Goal: Transaction & Acquisition: Purchase product/service

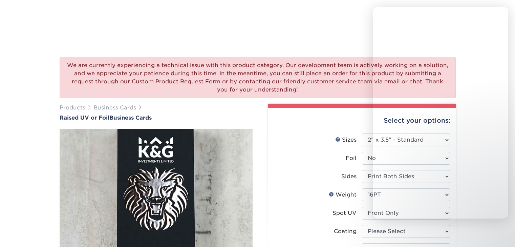
select select "2.00x3.50"
select select "3b5148f1-0588-4f88-a218-97bcfdce65c1"
select select "500* – $216.00"
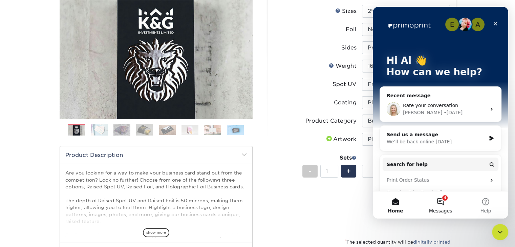
click at [442, 198] on button "4 Messages" at bounding box center [440, 204] width 45 height 27
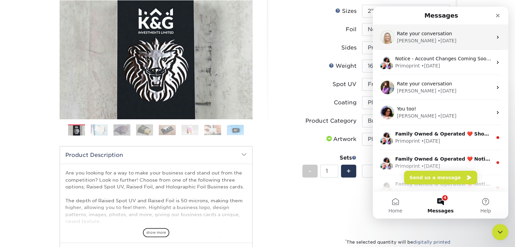
click at [451, 41] on div "Natalie • 2d ago" at bounding box center [444, 40] width 95 height 7
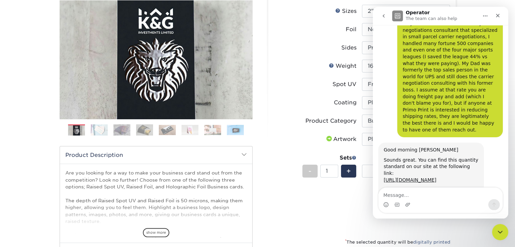
scroll to position [1560, 0]
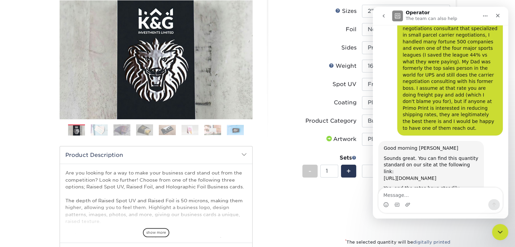
click at [408, 175] on link "https://www.primoprint.com/velvet-raised-spot-uv-foil-business-cards" at bounding box center [410, 177] width 53 height 5
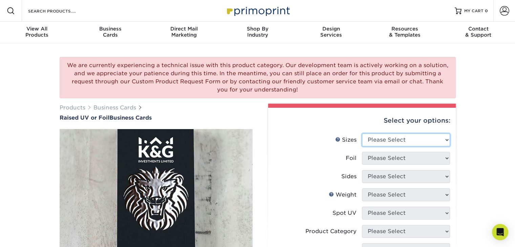
click at [408, 140] on select "Please Select 2" x 3.5" - Standard" at bounding box center [406, 139] width 88 height 13
select select "2.00x3.50"
click at [362, 133] on select "Please Select 2" x 3.5" - Standard" at bounding box center [406, 139] width 88 height 13
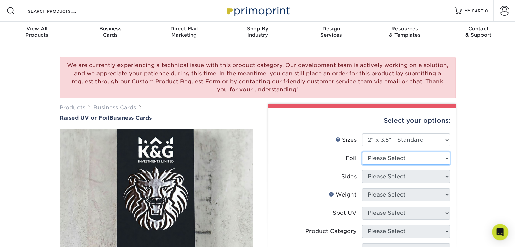
click at [388, 159] on select "Please Select No Yes" at bounding box center [406, 158] width 88 height 13
select select "0"
click at [362, 152] on select "Please Select No Yes" at bounding box center [406, 158] width 88 height 13
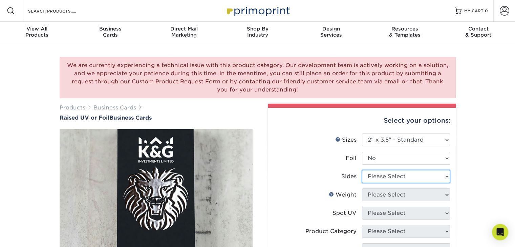
click at [377, 178] on select "Please Select Print Both Sides Print Front Only" at bounding box center [406, 176] width 88 height 13
select select "13abbda7-1d64-4f25-8bb2-c179b224825d"
click at [362, 170] on select "Please Select Print Both Sides Print Front Only" at bounding box center [406, 176] width 88 height 13
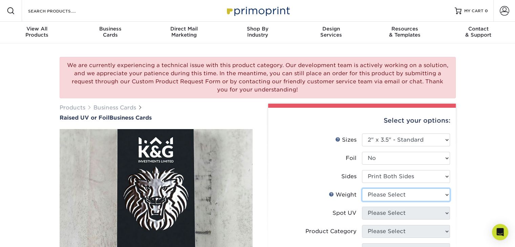
click at [377, 194] on select "Please Select 16PT" at bounding box center [406, 194] width 88 height 13
select select "16PT"
click at [362, 188] on select "Please Select 16PT" at bounding box center [406, 194] width 88 height 13
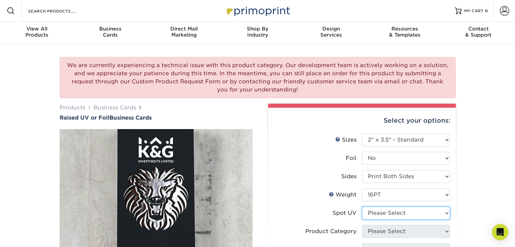
click at [387, 215] on select "Please Select No Spot UV Front Only" at bounding box center [406, 213] width 88 height 13
click at [311, 190] on label "Weight Help Weight" at bounding box center [318, 194] width 88 height 13
click at [393, 209] on select "Please Select No Spot UV Front Only" at bounding box center [406, 213] width 88 height 13
select select "1"
click at [362, 207] on select "Please Select No Spot UV Front Only" at bounding box center [406, 213] width 88 height 13
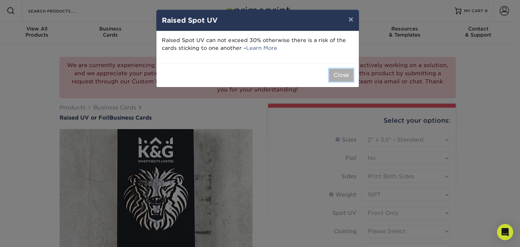
click at [343, 76] on button "Close" at bounding box center [341, 75] width 24 height 13
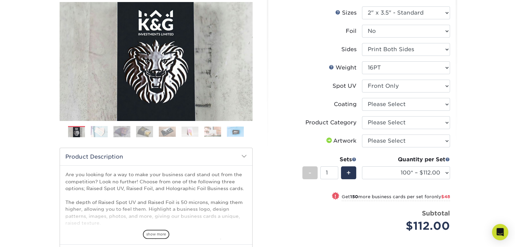
scroll to position [127, 0]
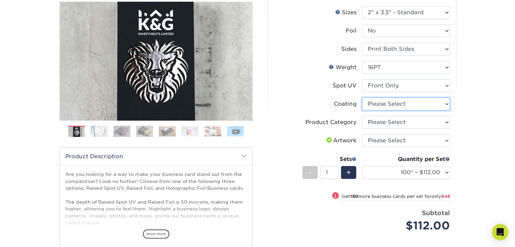
click at [403, 103] on select at bounding box center [406, 103] width 88 height 13
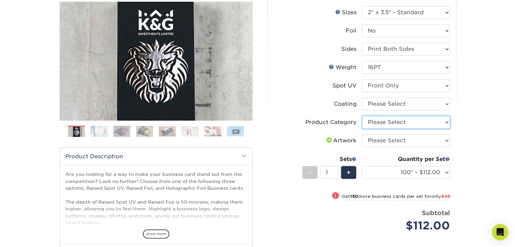
click at [398, 123] on select "Please Select Business Cards" at bounding box center [406, 122] width 88 height 13
select select "3b5148f1-0588-4f88-a218-97bcfdce65c1"
click at [362, 116] on select "Please Select Business Cards" at bounding box center [406, 122] width 88 height 13
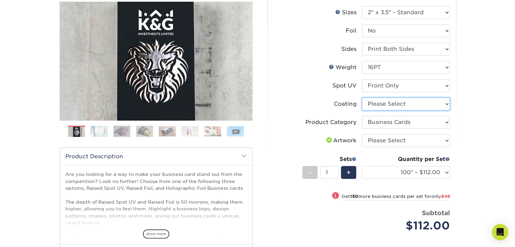
click at [394, 103] on select at bounding box center [406, 103] width 88 height 13
select select "3e7618de-abca-4bda-9f97-8b9129e913d8"
click at [362, 97] on select at bounding box center [406, 103] width 88 height 13
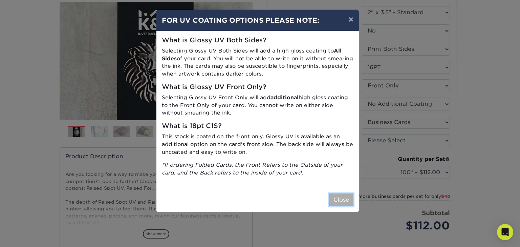
click at [343, 197] on button "Close" at bounding box center [341, 199] width 24 height 13
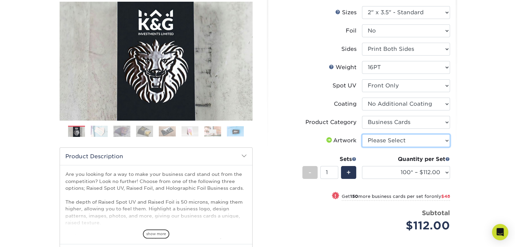
click at [420, 143] on select "Please Select I will upload files I need a design - $100" at bounding box center [406, 140] width 88 height 13
select select "upload"
click at [362, 134] on select "Please Select I will upload files I need a design - $100" at bounding box center [406, 140] width 88 height 13
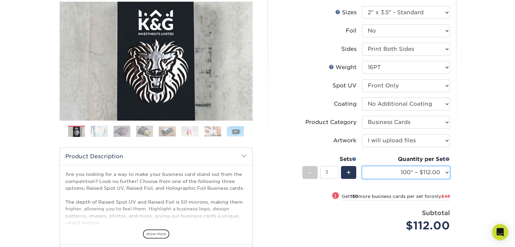
click at [407, 168] on select "100* – $112.00 250* – $160.00 500* – $216.00" at bounding box center [406, 172] width 88 height 13
select select "500* – $216.00"
click at [362, 166] on select "100* – $112.00 250* – $160.00 500* – $216.00" at bounding box center [406, 172] width 88 height 13
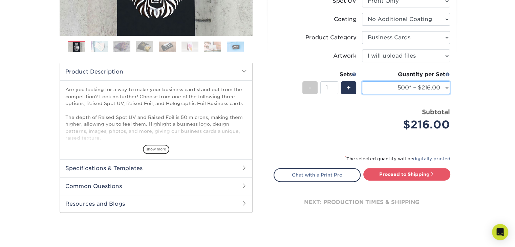
scroll to position [212, 0]
click at [150, 164] on h2 "Specifications & Templates" at bounding box center [156, 168] width 192 height 18
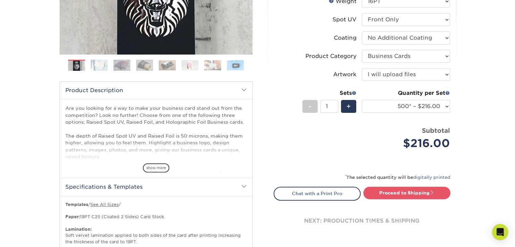
scroll to position [192, 0]
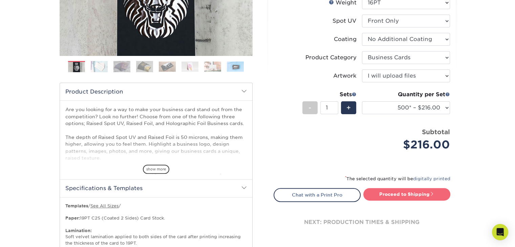
click at [400, 195] on link "Proceed to Shipping" at bounding box center [406, 194] width 87 height 12
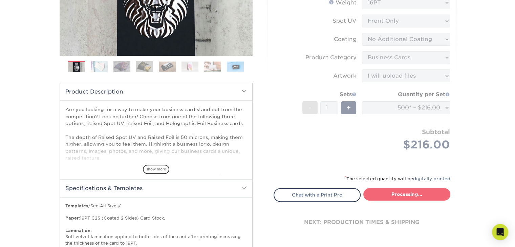
type input "Set 1"
select select "028e9ad4-f42b-42cd-b8a3-fa699623ed4c"
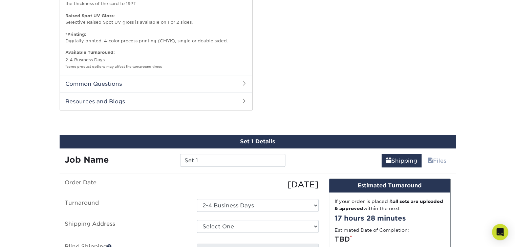
scroll to position [508, 0]
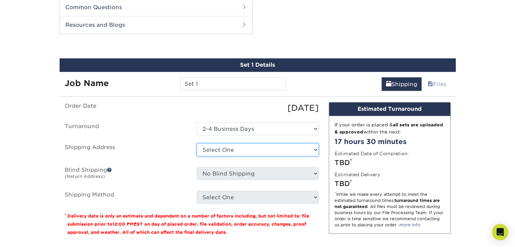
click at [236, 147] on select "Select One + Add New Address - Login" at bounding box center [258, 149] width 122 height 13
click at [197, 156] on select "Select One + Add New Address - Login" at bounding box center [258, 149] width 122 height 13
select select "-1"
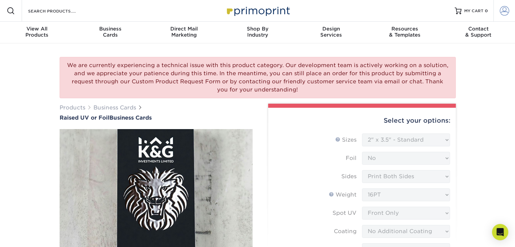
click at [505, 10] on span at bounding box center [504, 10] width 9 height 9
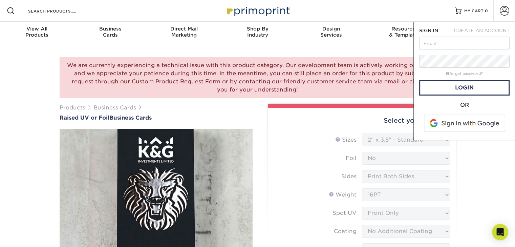
click at [453, 124] on span at bounding box center [465, 123] width 86 height 18
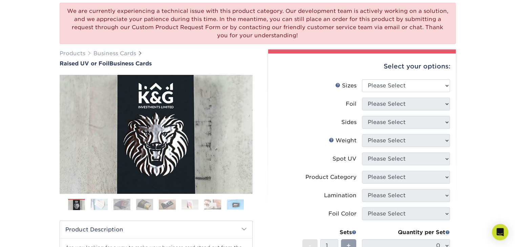
scroll to position [54, 0]
click at [410, 86] on select "Please Select 2" x 3.5" - Standard" at bounding box center [406, 86] width 88 height 13
select select "2.00x3.50"
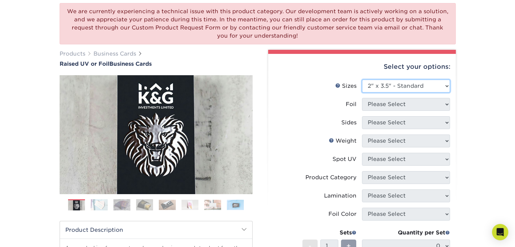
click at [362, 80] on select "Please Select 2" x 3.5" - Standard" at bounding box center [406, 86] width 88 height 13
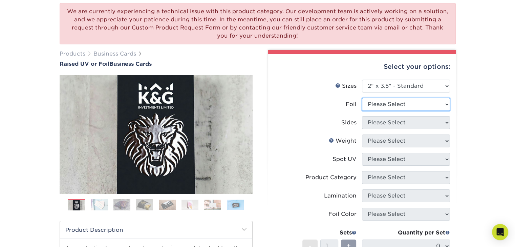
click at [410, 105] on select "Please Select No Yes" at bounding box center [406, 104] width 88 height 13
select select "0"
click at [362, 98] on select "Please Select No Yes" at bounding box center [406, 104] width 88 height 13
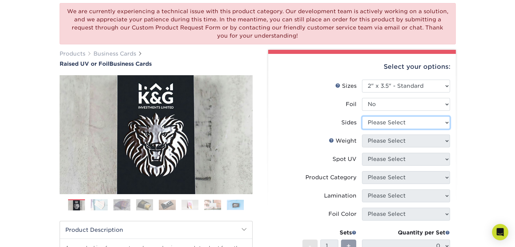
click at [385, 125] on select "Please Select Print Both Sides Print Front Only" at bounding box center [406, 122] width 88 height 13
click at [362, 116] on select "Please Select Print Both Sides Print Front Only" at bounding box center [406, 122] width 88 height 13
click at [402, 126] on select "Please Select Print Both Sides Print Front Only" at bounding box center [406, 122] width 88 height 13
select select "13abbda7-1d64-4f25-8bb2-c179b224825d"
click at [362, 116] on select "Please Select Print Both Sides Print Front Only" at bounding box center [406, 122] width 88 height 13
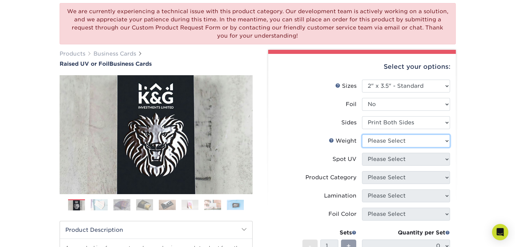
click at [390, 139] on select "Please Select 16PT" at bounding box center [406, 140] width 88 height 13
select select "16PT"
click at [362, 134] on select "Please Select 16PT" at bounding box center [406, 140] width 88 height 13
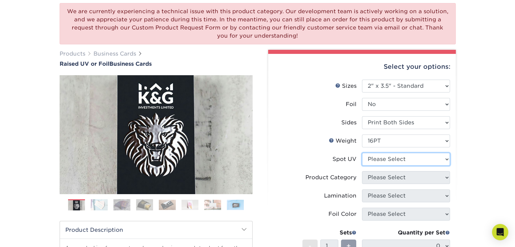
click at [382, 158] on select "Please Select No Spot UV Front Only" at bounding box center [406, 159] width 88 height 13
select select "1"
click at [362, 153] on select "Please Select No Spot UV Front Only" at bounding box center [406, 159] width 88 height 13
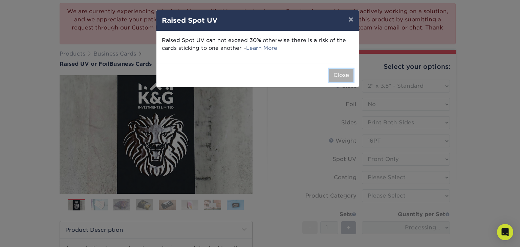
click at [343, 71] on button "Close" at bounding box center [341, 75] width 24 height 13
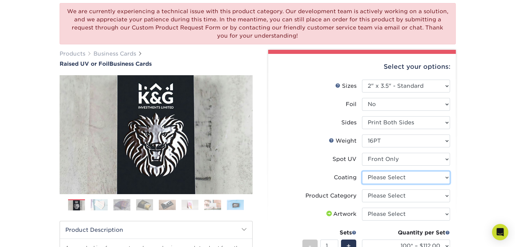
click at [373, 174] on select at bounding box center [406, 177] width 88 height 13
click at [374, 193] on select "Please Select Business Cards" at bounding box center [406, 195] width 88 height 13
select select "3b5148f1-0588-4f88-a218-97bcfdce65c1"
click at [362, 189] on select "Please Select Business Cards" at bounding box center [406, 195] width 88 height 13
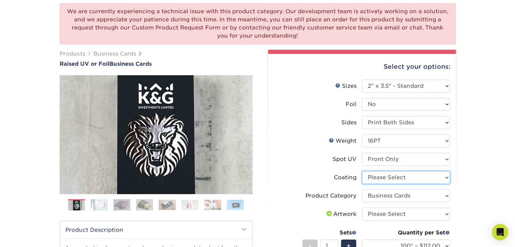
click at [382, 177] on select at bounding box center [406, 177] width 88 height 13
select select "3e7618de-abca-4bda-9f97-8b9129e913d8"
click at [362, 171] on select at bounding box center [406, 177] width 88 height 13
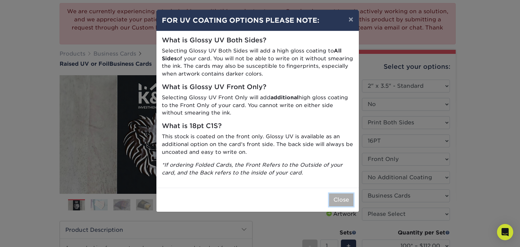
click at [339, 197] on button "Close" at bounding box center [341, 199] width 24 height 13
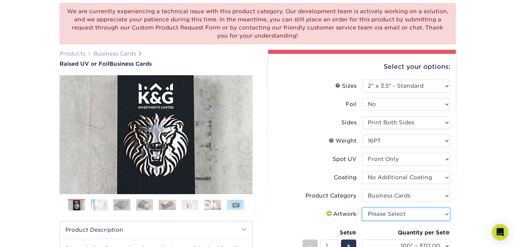
click at [375, 210] on select "Please Select I will upload files I need a design - $100" at bounding box center [406, 214] width 88 height 13
select select "upload"
click at [362, 208] on select "Please Select I will upload files I need a design - $100" at bounding box center [406, 214] width 88 height 13
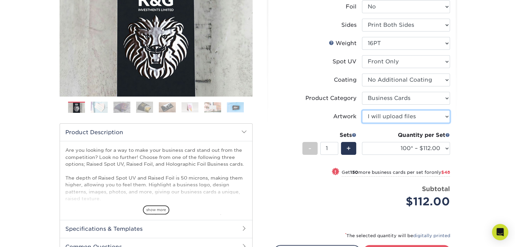
scroll to position [152, 0]
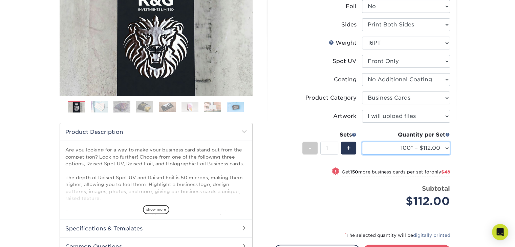
click at [444, 146] on select "100* – $112.00 250* – $160.00 500* – $216.00" at bounding box center [406, 148] width 88 height 13
click at [362, 142] on select "100* – $112.00 250* – $160.00 500* – $216.00" at bounding box center [406, 148] width 88 height 13
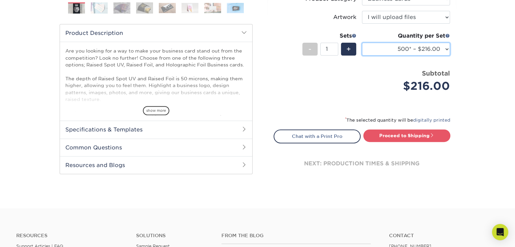
scroll to position [252, 0]
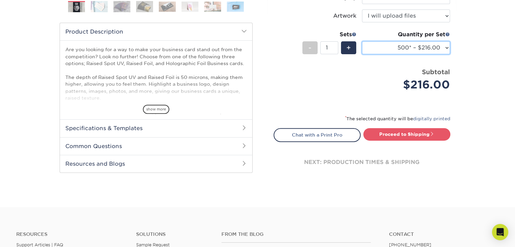
click at [412, 48] on select "100* – $112.00 250* – $160.00 500* – $216.00" at bounding box center [406, 47] width 88 height 13
click at [362, 41] on select "100* – $112.00 250* – $160.00 500* – $216.00" at bounding box center [406, 47] width 88 height 13
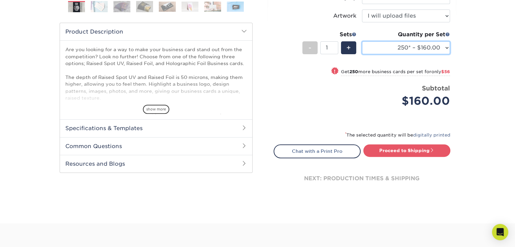
click at [432, 50] on select "100* – $112.00 250* – $160.00 500* – $216.00" at bounding box center [406, 47] width 88 height 13
select select "500* – $216.00"
click at [362, 41] on select "100* – $112.00 250* – $160.00 500* – $216.00" at bounding box center [406, 47] width 88 height 13
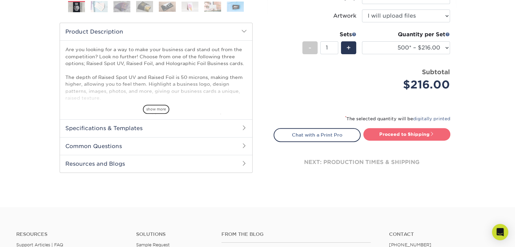
click at [395, 132] on link "Proceed to Shipping" at bounding box center [406, 134] width 87 height 12
type input "Set 1"
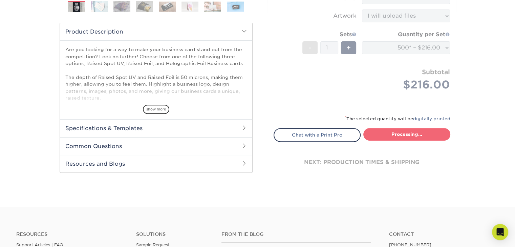
select select "028e9ad4-f42b-42cd-b8a3-fa699623ed4c"
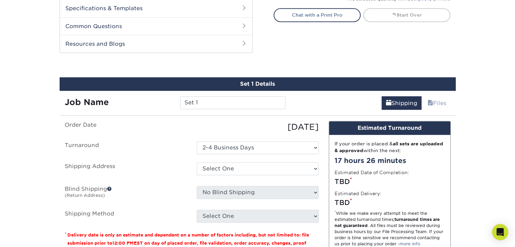
scroll to position [398, 0]
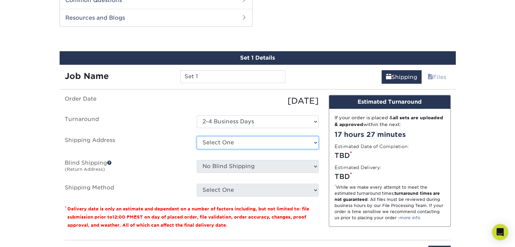
click at [232, 138] on select "Select One Al Anzivine + Add New Address" at bounding box center [258, 142] width 122 height 13
select select "285186"
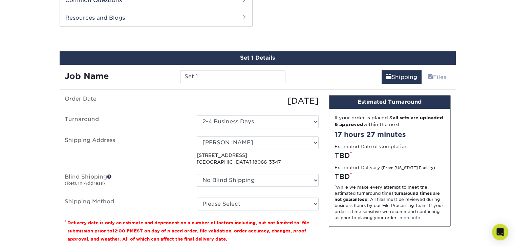
click at [110, 174] on span at bounding box center [109, 176] width 5 height 5
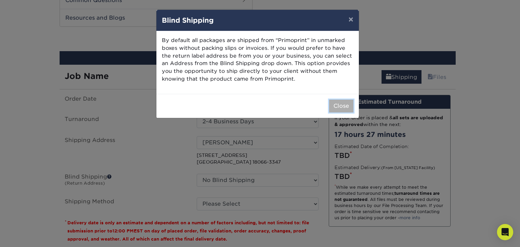
click at [335, 102] on button "Close" at bounding box center [341, 106] width 24 height 13
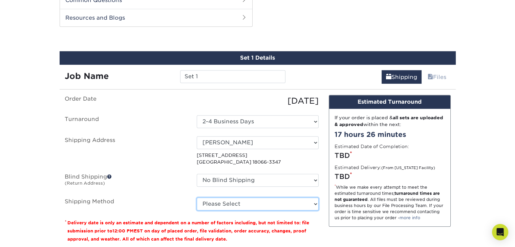
click at [233, 199] on select "Please Select Ground Shipping (+$8.96) 3 Day Shipping Service (+$26.64) 2 Day A…" at bounding box center [258, 203] width 122 height 13
select select "03"
click at [197, 197] on select "Please Select Ground Shipping (+$8.96) 3 Day Shipping Service (+$26.64) 2 Day A…" at bounding box center [258, 203] width 122 height 13
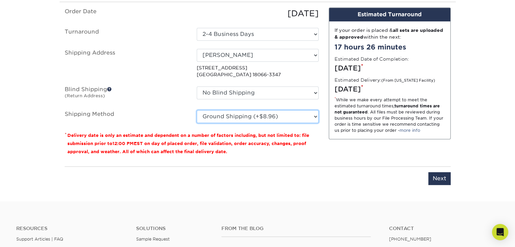
scroll to position [485, 0]
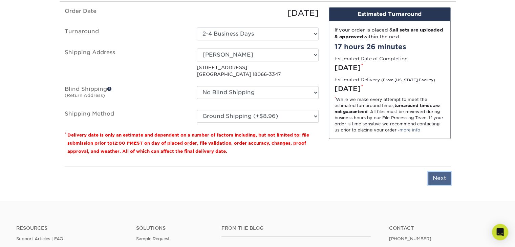
click at [431, 175] on input "Next" at bounding box center [439, 178] width 22 height 13
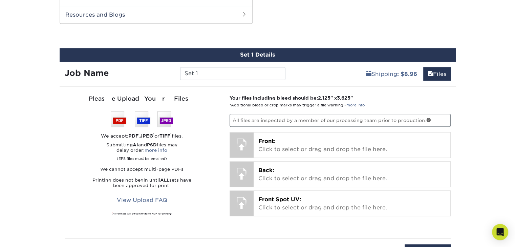
scroll to position [401, 0]
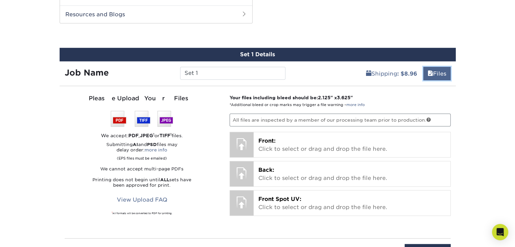
click at [441, 73] on link "Files" at bounding box center [436, 74] width 27 height 14
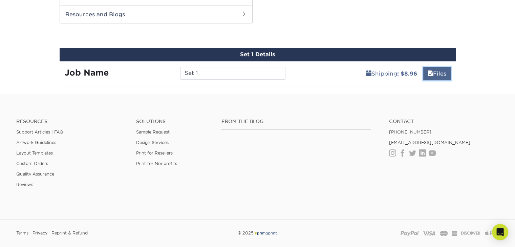
click at [441, 73] on link "Files" at bounding box center [436, 74] width 27 height 14
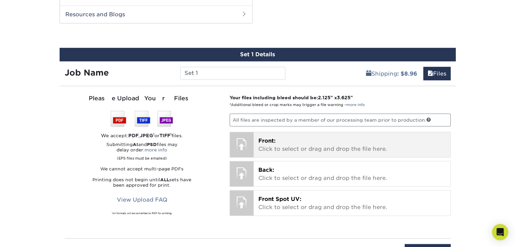
click at [314, 140] on p "Front: Click to select or drag and drop the file here." at bounding box center [351, 145] width 187 height 16
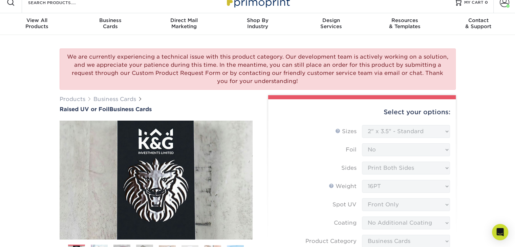
scroll to position [0, 0]
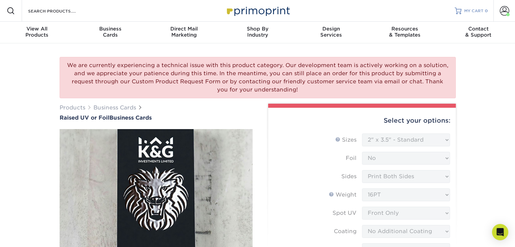
click at [463, 10] on link "MY CART 0" at bounding box center [471, 11] width 33 height 22
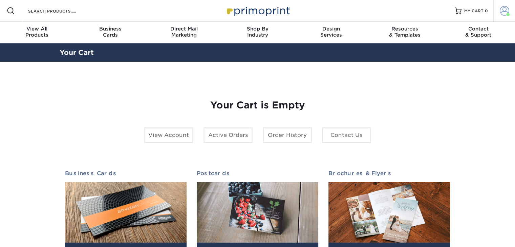
click at [501, 11] on span at bounding box center [504, 10] width 9 height 9
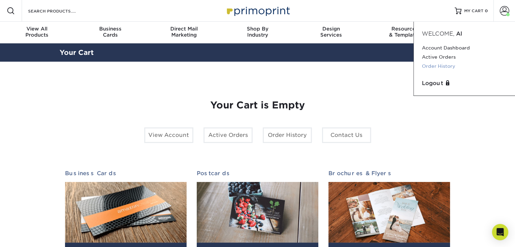
click at [435, 66] on link "Order History" at bounding box center [464, 66] width 85 height 9
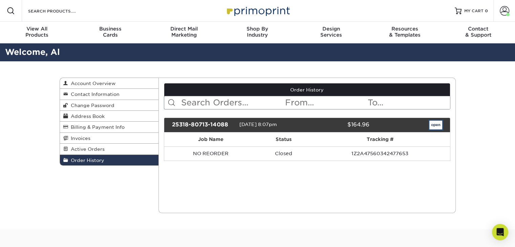
click at [434, 122] on link "open" at bounding box center [435, 125] width 13 height 9
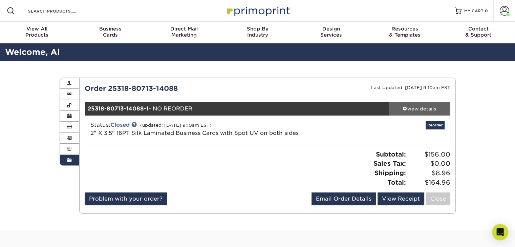
click at [405, 109] on span at bounding box center [405, 108] width 5 height 5
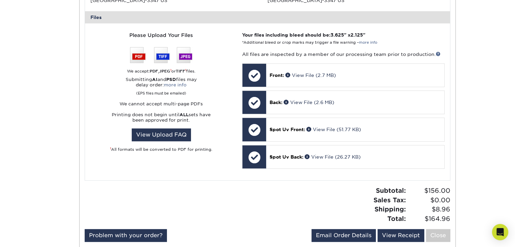
scroll to position [285, 0]
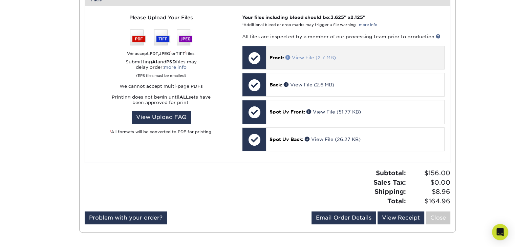
click at [287, 56] on span at bounding box center [288, 57] width 6 height 5
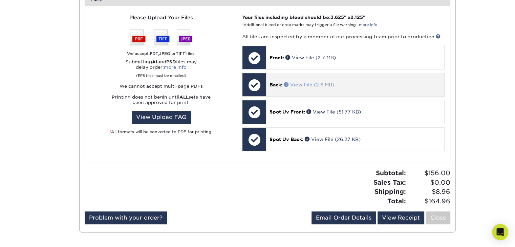
click at [285, 85] on span at bounding box center [287, 84] width 6 height 5
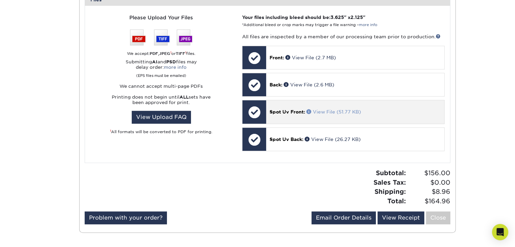
click at [327, 112] on link "View File (51.77 KB)" at bounding box center [333, 111] width 55 height 5
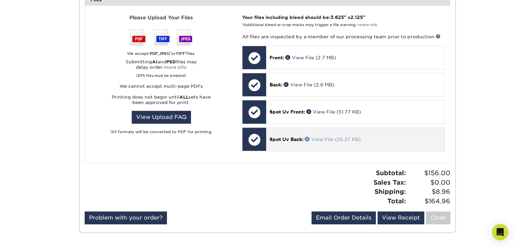
click at [320, 137] on link "View File (26.27 KB)" at bounding box center [333, 138] width 56 height 5
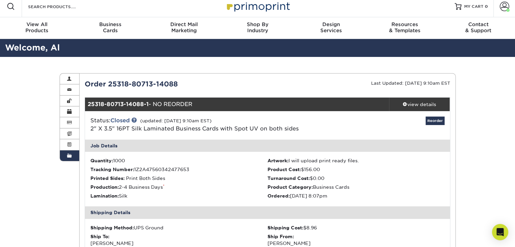
scroll to position [0, 0]
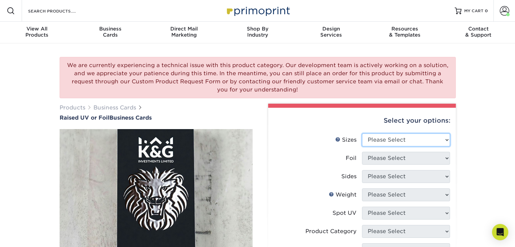
click at [414, 141] on select "Please Select 2" x 3.5" - Standard" at bounding box center [406, 139] width 88 height 13
select select "2.00x3.50"
click at [362, 133] on select "Please Select 2" x 3.5" - Standard" at bounding box center [406, 139] width 88 height 13
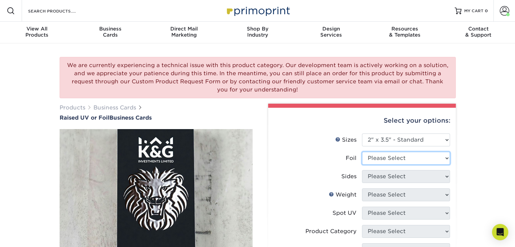
click at [388, 159] on select "Please Select No Yes" at bounding box center [406, 158] width 88 height 13
select select "0"
click at [362, 152] on select "Please Select No Yes" at bounding box center [406, 158] width 88 height 13
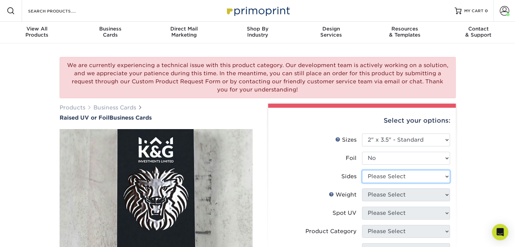
click at [390, 179] on select "Please Select Print Both Sides Print Front Only" at bounding box center [406, 176] width 88 height 13
select select "13abbda7-1d64-4f25-8bb2-c179b224825d"
click at [362, 170] on select "Please Select Print Both Sides Print Front Only" at bounding box center [406, 176] width 88 height 13
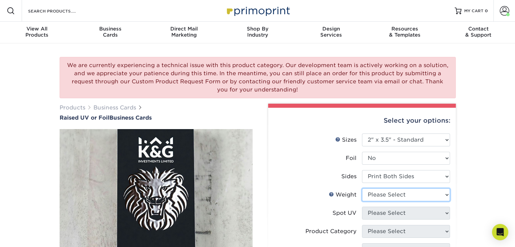
click at [402, 195] on select "Please Select 16PT" at bounding box center [406, 194] width 88 height 13
select select "16PT"
click at [362, 188] on select "Please Select 16PT" at bounding box center [406, 194] width 88 height 13
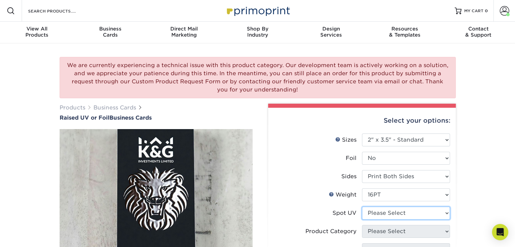
click at [383, 214] on select "Please Select No Spot UV Front Only" at bounding box center [406, 213] width 88 height 13
select select "1"
click at [362, 207] on select "Please Select No Spot UV Front Only" at bounding box center [406, 213] width 88 height 13
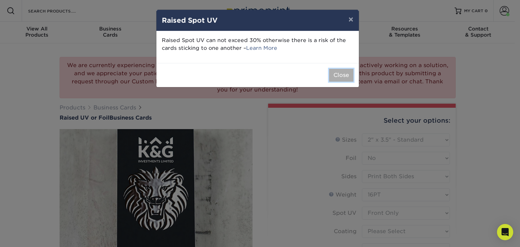
click at [343, 73] on button "Close" at bounding box center [341, 75] width 24 height 13
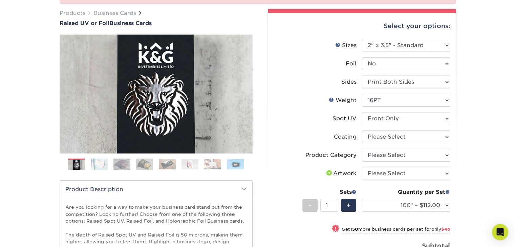
scroll to position [95, 0]
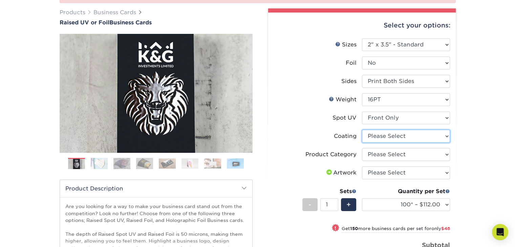
click at [390, 134] on select at bounding box center [406, 136] width 88 height 13
select select "3e7618de-abca-4bda-9f97-8b9129e913d8"
click at [362, 130] on select at bounding box center [406, 136] width 88 height 13
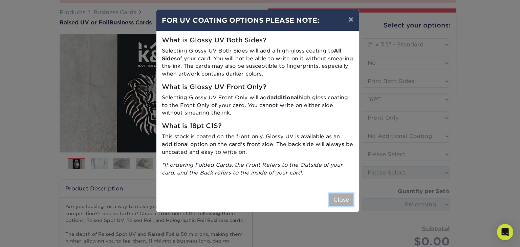
click at [340, 197] on button "Close" at bounding box center [341, 199] width 24 height 13
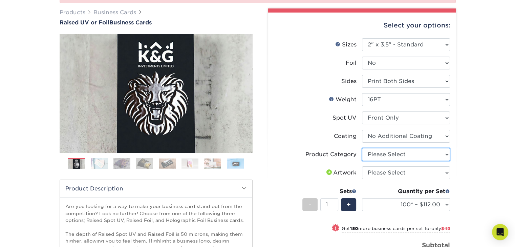
click at [386, 155] on select "Please Select Business Cards" at bounding box center [406, 154] width 88 height 13
select select "3b5148f1-0588-4f88-a218-97bcfdce65c1"
click at [362, 148] on select "Please Select Business Cards" at bounding box center [406, 154] width 88 height 13
click at [382, 172] on select "Please Select I will upload files I need a design - $100" at bounding box center [406, 172] width 88 height 13
select select "upload"
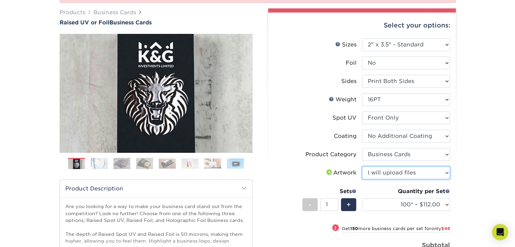
click at [362, 166] on select "Please Select I will upload files I need a design - $100" at bounding box center [406, 172] width 88 height 13
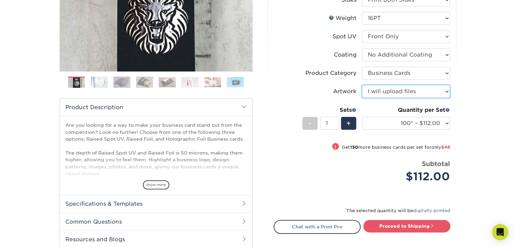
scroll to position [175, 0]
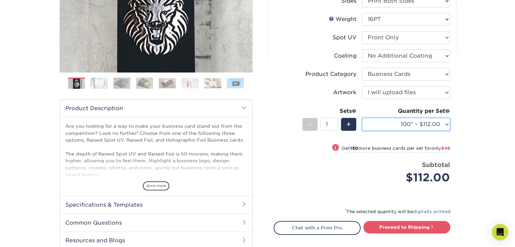
click at [414, 123] on select "100* – $112.00 250* – $160.00 500* – $216.00" at bounding box center [406, 124] width 88 height 13
select select "500* – $216.00"
click at [362, 118] on select "100* – $112.00 250* – $160.00 500* – $216.00" at bounding box center [406, 124] width 88 height 13
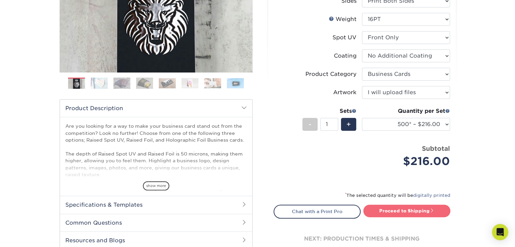
click at [397, 210] on link "Proceed to Shipping" at bounding box center [406, 210] width 87 height 12
type input "Set 1"
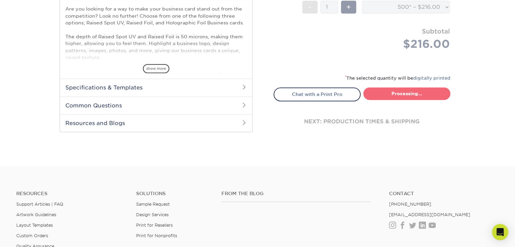
select select "028e9ad4-f42b-42cd-b8a3-fa699623ed4c"
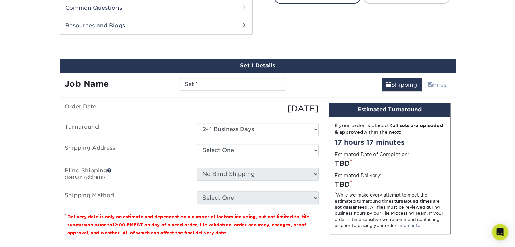
scroll to position [398, 0]
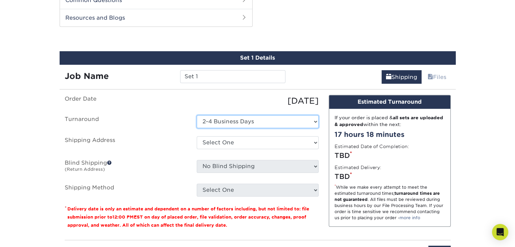
click at [282, 120] on select "Select One 2-4 Business Days" at bounding box center [258, 121] width 122 height 13
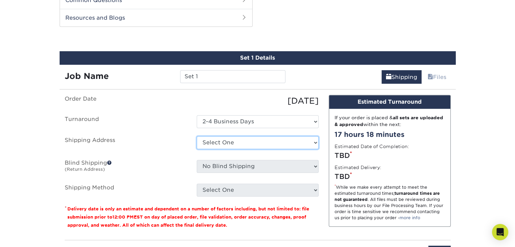
click at [242, 145] on select "Select One Al Anzivine + Add New Address" at bounding box center [258, 142] width 122 height 13
select select "285186"
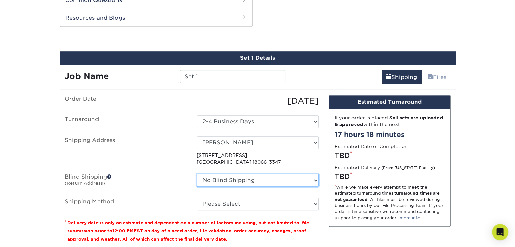
click at [245, 175] on select "No Blind Shipping Al Anzivine + Add New Address" at bounding box center [258, 180] width 122 height 13
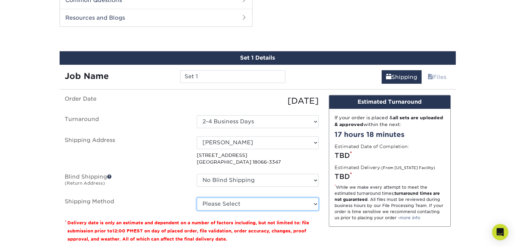
click at [246, 200] on select "Please Select Ground Shipping (+$8.96) 3 Day Shipping Service (+$26.64) 2 Day A…" at bounding box center [258, 203] width 122 height 13
select select "03"
click at [197, 197] on select "Please Select Ground Shipping (+$8.96) 3 Day Shipping Service (+$26.64) 2 Day A…" at bounding box center [258, 203] width 122 height 13
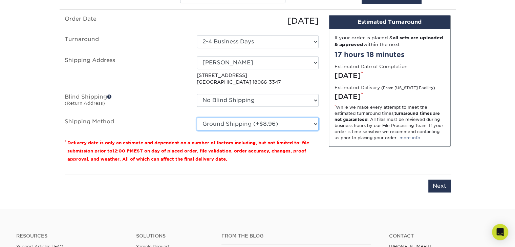
scroll to position [478, 0]
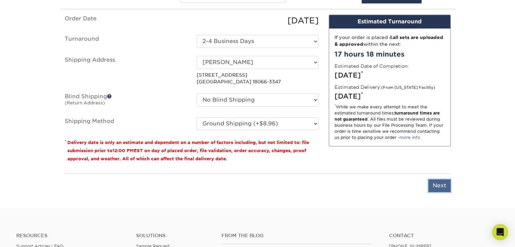
click at [432, 184] on input "Next" at bounding box center [439, 185] width 22 height 13
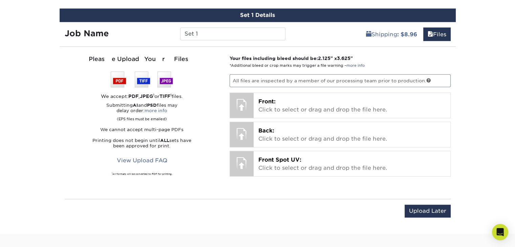
scroll to position [441, 0]
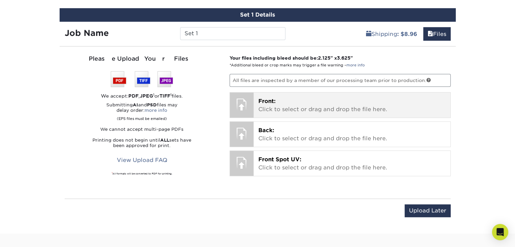
click at [265, 98] on span "Front:" at bounding box center [266, 101] width 17 height 6
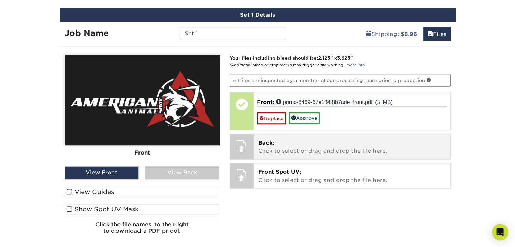
click at [264, 146] on p "Back: Click to select or drag and drop the file here." at bounding box center [351, 147] width 187 height 16
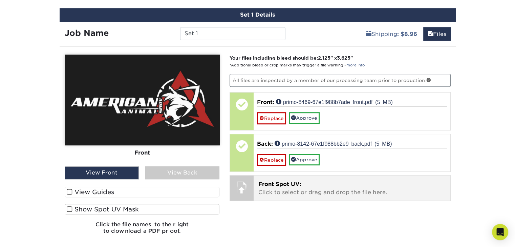
click at [280, 185] on span "Front Spot UV:" at bounding box center [279, 184] width 43 height 6
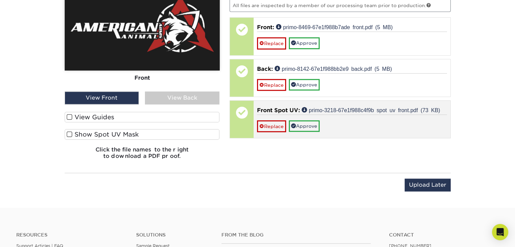
scroll to position [516, 0]
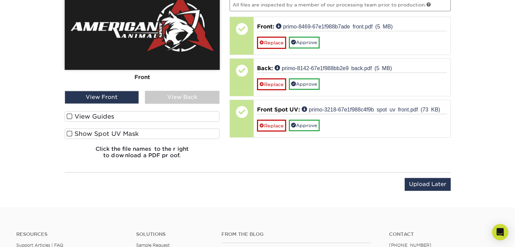
click at [69, 131] on span at bounding box center [70, 133] width 6 height 6
click at [0, 0] on input "Show Spot UV Mask" at bounding box center [0, 0] width 0 height 0
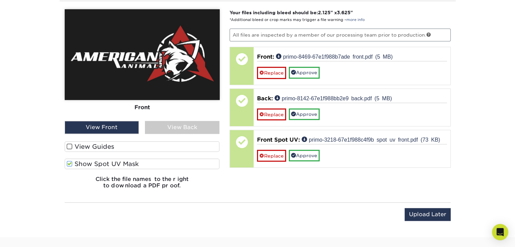
scroll to position [486, 0]
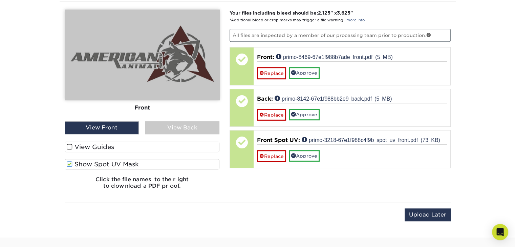
click at [70, 145] on span at bounding box center [70, 147] width 6 height 6
click at [0, 0] on input "View Guides" at bounding box center [0, 0] width 0 height 0
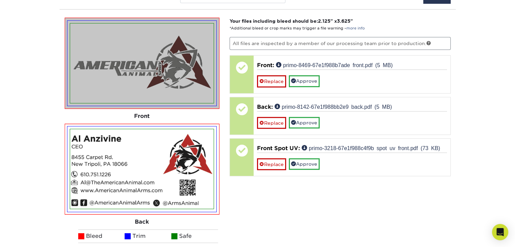
scroll to position [480, 0]
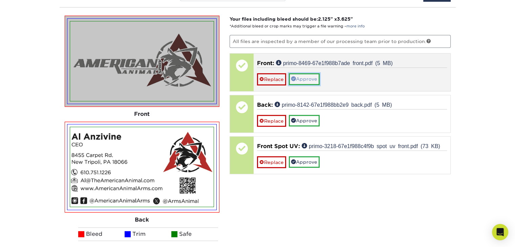
click at [302, 77] on link "Approve" at bounding box center [304, 79] width 31 height 12
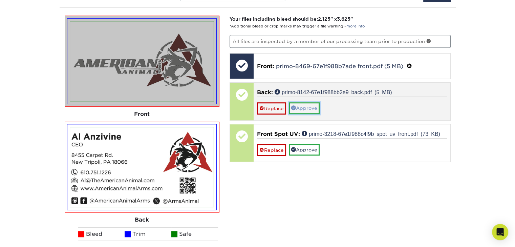
click at [302, 105] on link "Approve" at bounding box center [304, 108] width 31 height 12
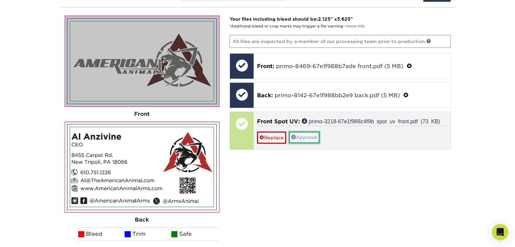
click at [305, 133] on link "Approve" at bounding box center [304, 137] width 31 height 12
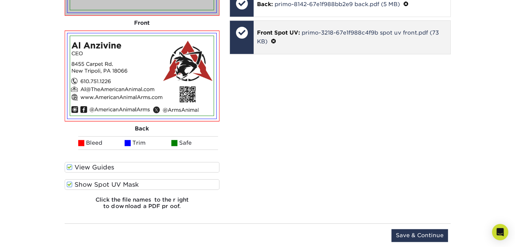
scroll to position [571, 0]
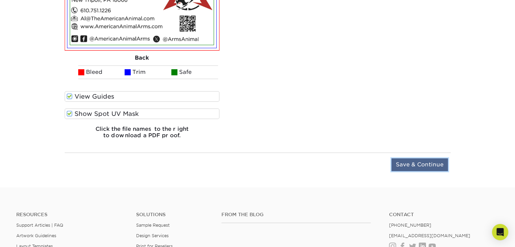
click at [399, 159] on input "Save & Continue" at bounding box center [419, 164] width 57 height 13
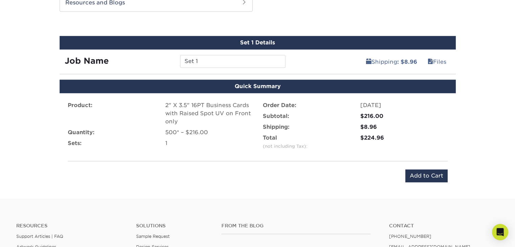
scroll to position [413, 0]
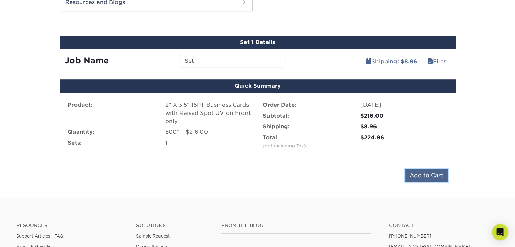
click at [420, 173] on input "Add to Cart" at bounding box center [426, 175] width 42 height 13
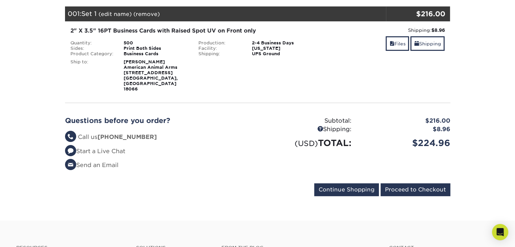
scroll to position [97, 0]
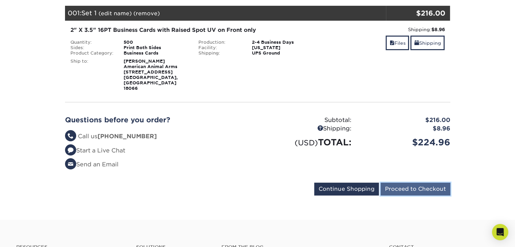
click at [408, 182] on input "Proceed to Checkout" at bounding box center [416, 188] width 70 height 13
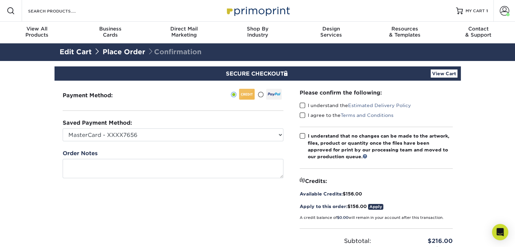
click at [302, 104] on span at bounding box center [303, 105] width 6 height 6
click at [0, 0] on input "I understand the Estimated Delivery Policy" at bounding box center [0, 0] width 0 height 0
click at [302, 119] on div "I agree to the Terms and Conditions" at bounding box center [376, 116] width 153 height 9
click at [302, 114] on span at bounding box center [303, 115] width 6 height 6
click at [0, 0] on input "I agree to the Terms and Conditions" at bounding box center [0, 0] width 0 height 0
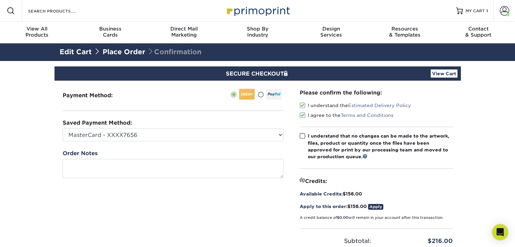
click at [301, 134] on span at bounding box center [303, 136] width 6 height 6
click at [0, 0] on input "I understand that no changes can be made to the artwork, files, product or quan…" at bounding box center [0, 0] width 0 height 0
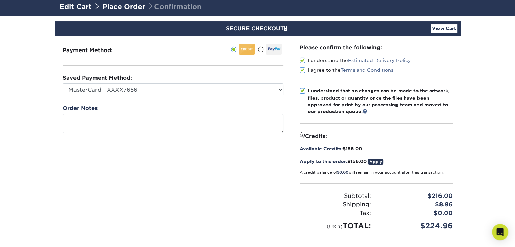
scroll to position [46, 0]
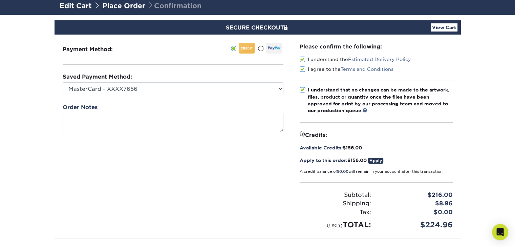
click at [373, 159] on link "Apply" at bounding box center [375, 161] width 15 height 6
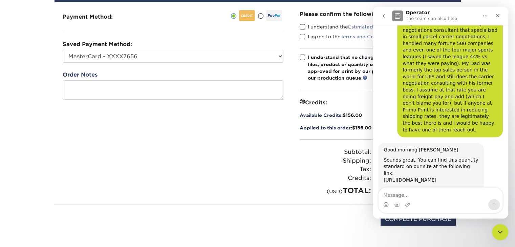
scroll to position [1560, 0]
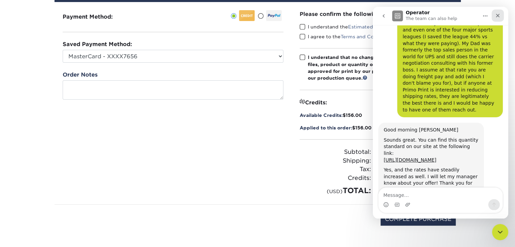
click at [496, 19] on div "Close" at bounding box center [498, 15] width 12 height 12
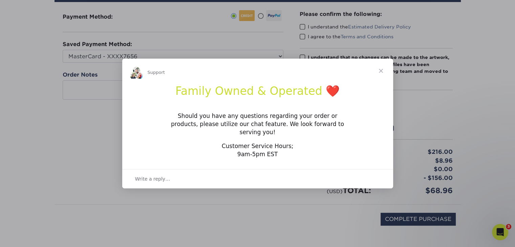
click at [379, 75] on span "Close" at bounding box center [381, 71] width 24 height 24
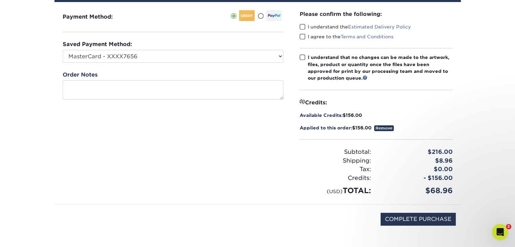
scroll to position [0, 0]
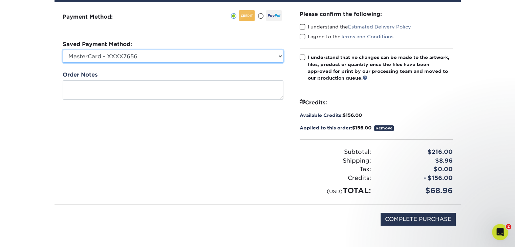
click at [211, 53] on select "MasterCard - XXXX7656 New Credit Card" at bounding box center [173, 56] width 221 height 13
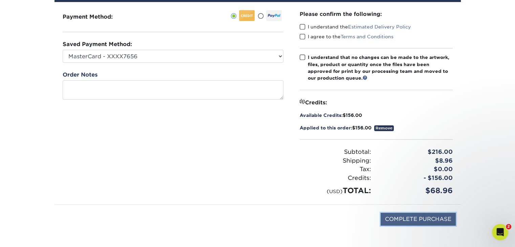
click at [403, 217] on input "COMPLETE PURCHASE" at bounding box center [418, 219] width 75 height 13
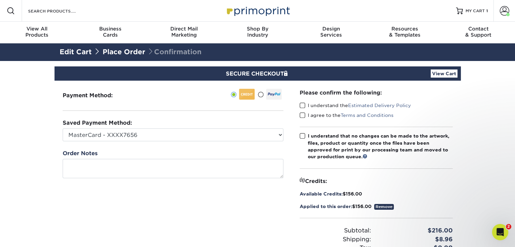
click at [304, 103] on span at bounding box center [303, 105] width 6 height 6
click at [0, 0] on input "I understand the Estimated Delivery Policy" at bounding box center [0, 0] width 0 height 0
click at [303, 116] on span at bounding box center [303, 115] width 6 height 6
click at [0, 0] on input "I agree to the Terms and Conditions" at bounding box center [0, 0] width 0 height 0
click at [302, 136] on span at bounding box center [303, 136] width 6 height 6
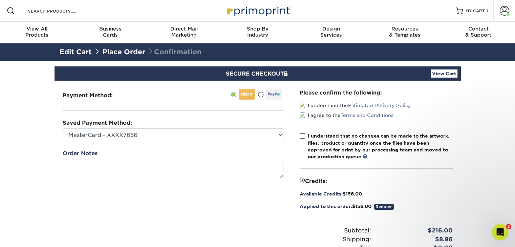
click at [0, 0] on input "I understand that no changes can be made to the artwork, files, product or quan…" at bounding box center [0, 0] width 0 height 0
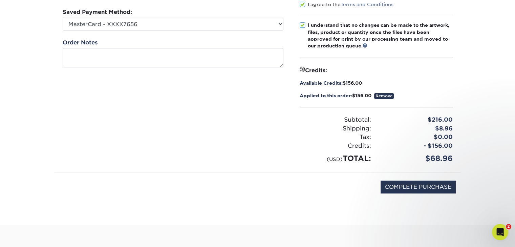
scroll to position [111, 0]
click at [407, 189] on input "COMPLETE PURCHASE" at bounding box center [418, 186] width 75 height 13
type input "PROCESSING, PLEASE WAIT..."
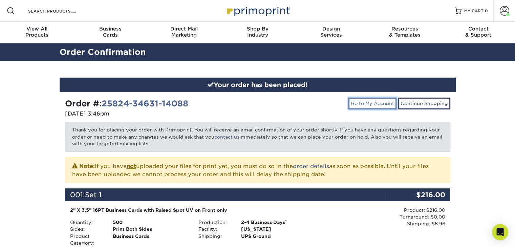
click at [355, 108] on link "Go to My Account" at bounding box center [372, 103] width 48 height 12
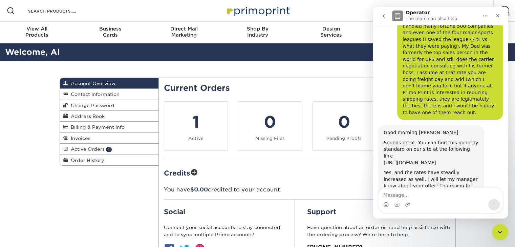
scroll to position [1578, 0]
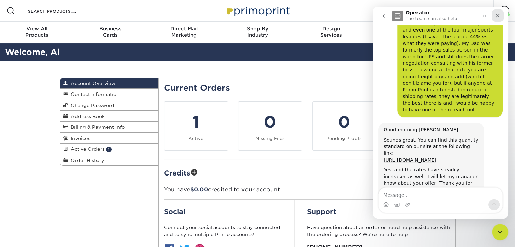
click at [494, 17] on div "Close" at bounding box center [498, 15] width 12 height 12
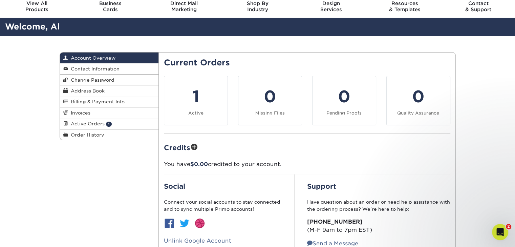
scroll to position [0, 0]
